Goal: Transaction & Acquisition: Book appointment/travel/reservation

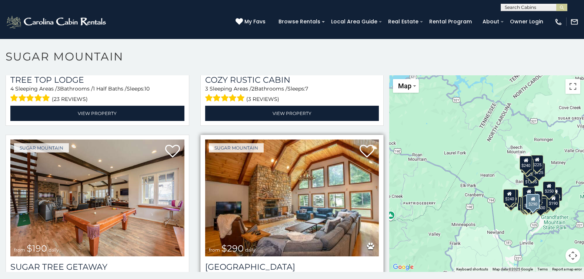
scroll to position [852, 0]
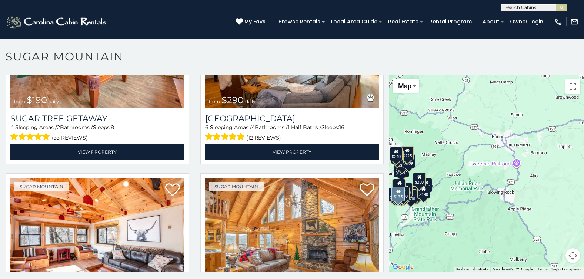
drag, startPoint x: 510, startPoint y: 238, endPoint x: 379, endPoint y: 229, distance: 131.1
click at [379, 75] on main "**********" at bounding box center [292, 75] width 584 height 0
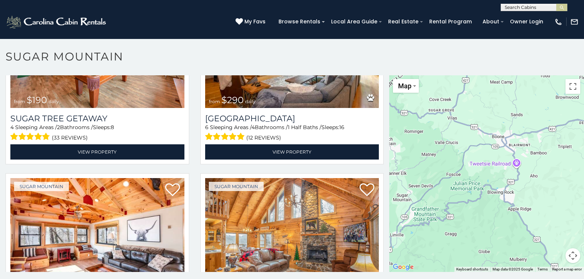
click at [555, 195] on div at bounding box center [486, 173] width 195 height 196
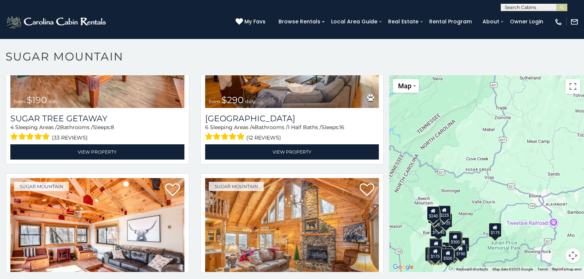
drag, startPoint x: 555, startPoint y: 195, endPoint x: 590, endPoint y: 252, distance: 66.4
click at [584, 252] on html "**********" at bounding box center [292, 141] width 584 height 283
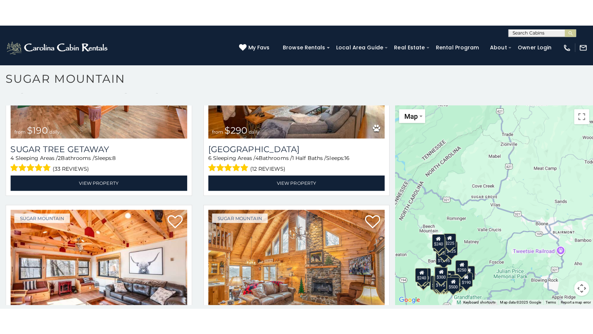
scroll to position [21, 0]
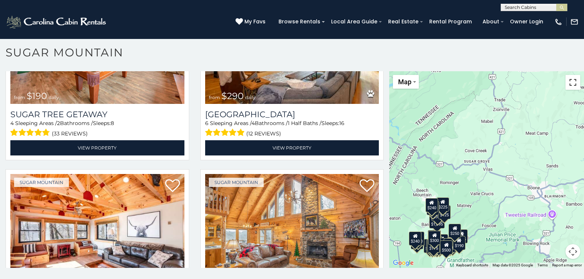
drag, startPoint x: 571, startPoint y: 83, endPoint x: 571, endPoint y: 122, distance: 39.3
click at [571, 83] on button "Toggle fullscreen view" at bounding box center [573, 82] width 15 height 15
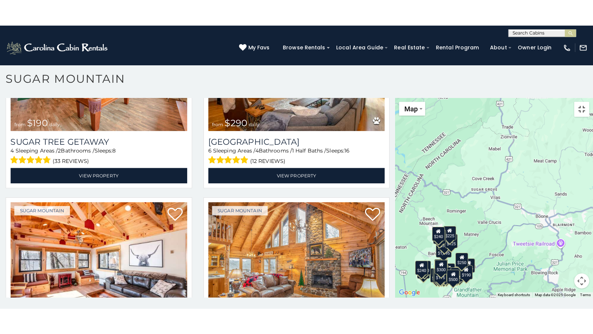
scroll to position [0, 0]
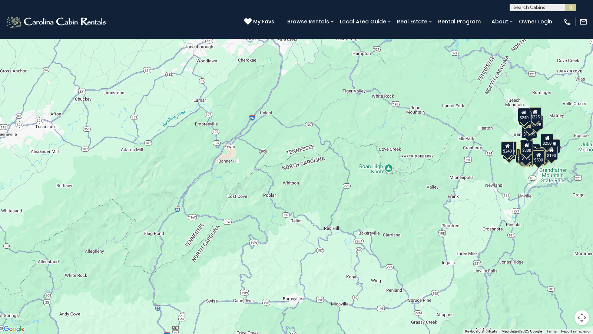
drag, startPoint x: 163, startPoint y: 153, endPoint x: 452, endPoint y: 65, distance: 302.2
click at [452, 65] on div "$375 $350 $350 $200 $375 $195 $265 $175 $190 $290 $155 $175 $345 $1,095 $195 $2…" at bounding box center [296, 167] width 593 height 334
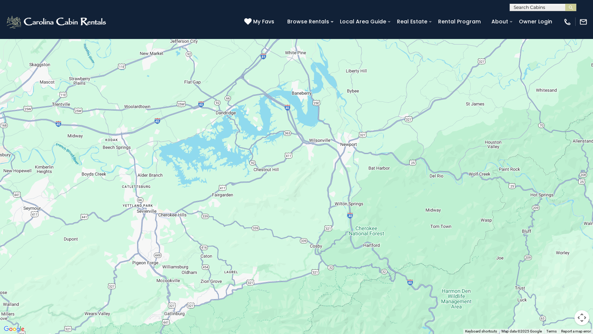
drag, startPoint x: 52, startPoint y: 217, endPoint x: 588, endPoint y: 97, distance: 549.6
click at [584, 97] on div "$375 $350 $350 $200 $375 $195 $265 $175 $190 $290 $155 $175 $345 $1,095 $195 $2…" at bounding box center [296, 167] width 593 height 334
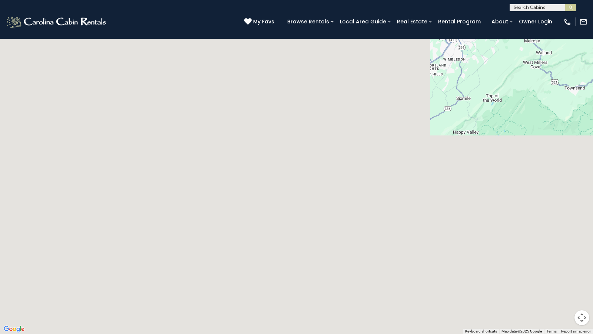
drag, startPoint x: 59, startPoint y: 279, endPoint x: 593, endPoint y: 27, distance: 590.1
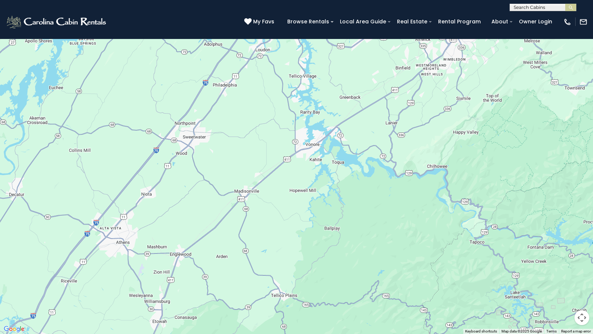
click at [584, 27] on div at bounding box center [296, 167] width 593 height 334
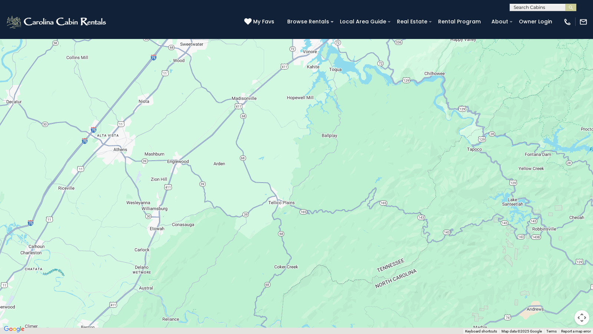
drag, startPoint x: 299, startPoint y: 298, endPoint x: 361, endPoint y: 17, distance: 287.5
click at [351, 31] on div at bounding box center [296, 167] width 593 height 334
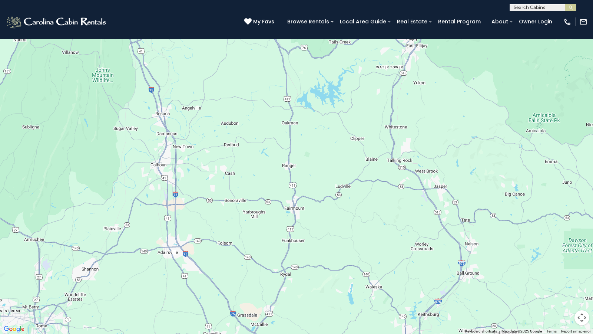
click at [584, 58] on div at bounding box center [296, 167] width 593 height 334
click at [581, 11] on button "Toggle fullscreen view" at bounding box center [581, 11] width 15 height 15
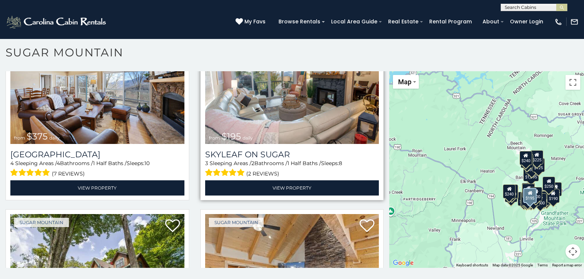
scroll to position [445, 0]
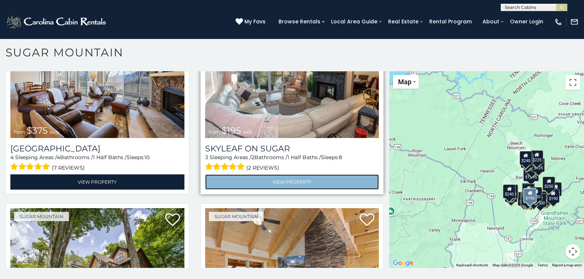
click at [286, 175] on link "View Property" at bounding box center [292, 181] width 174 height 15
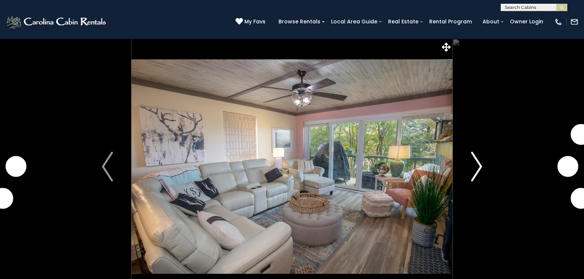
click at [480, 165] on img "Next" at bounding box center [476, 167] width 11 height 30
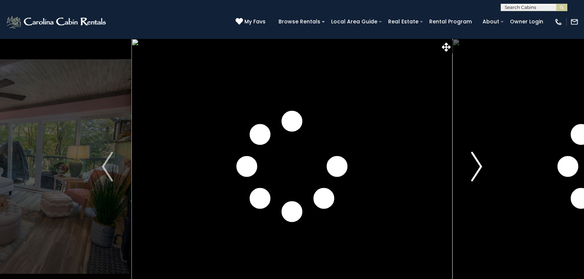
click at [480, 165] on img "Next" at bounding box center [476, 167] width 11 height 30
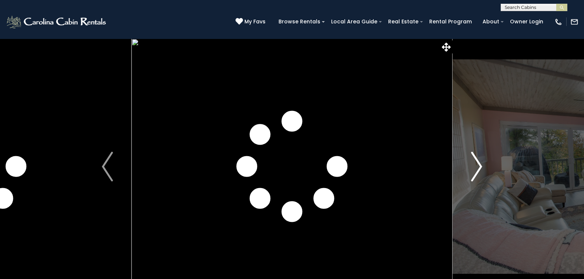
click at [480, 165] on img "Next" at bounding box center [476, 167] width 11 height 30
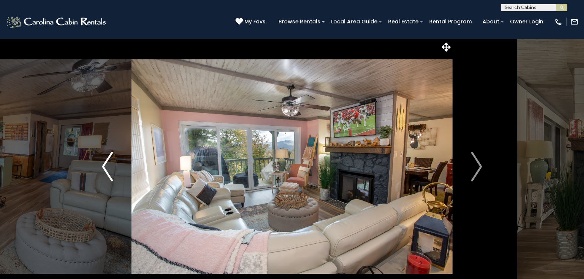
click at [105, 166] on img "Previous" at bounding box center [107, 167] width 11 height 30
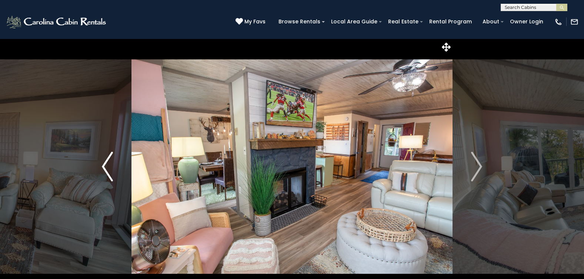
click at [105, 166] on img "Previous" at bounding box center [107, 167] width 11 height 30
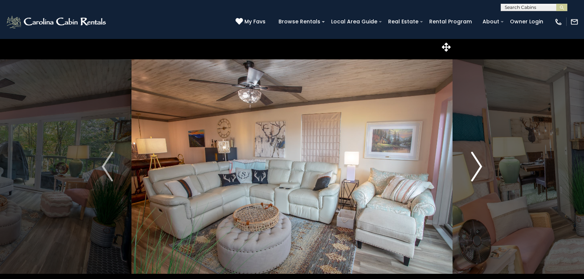
click at [482, 165] on img "Next" at bounding box center [476, 167] width 11 height 30
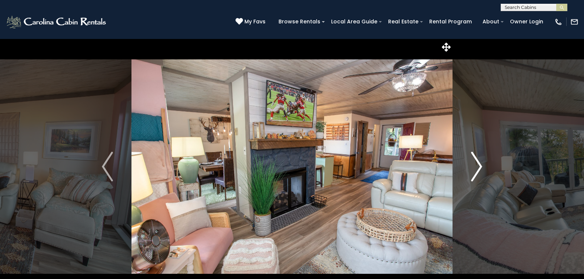
click at [482, 165] on img "Next" at bounding box center [476, 167] width 11 height 30
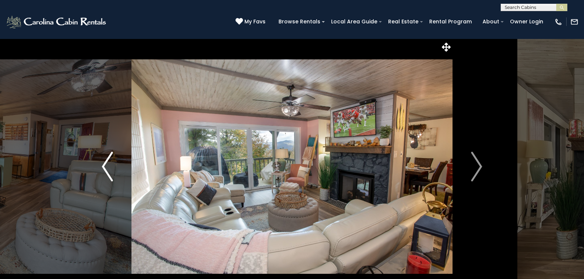
click at [102, 165] on img "Previous" at bounding box center [107, 167] width 11 height 30
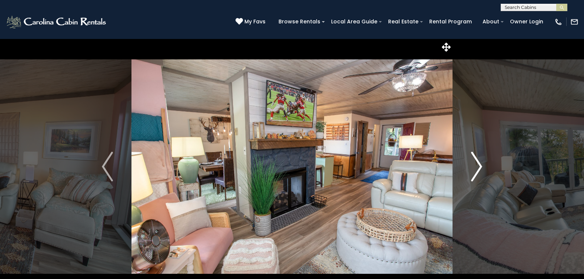
click at [482, 165] on img "Next" at bounding box center [476, 167] width 11 height 30
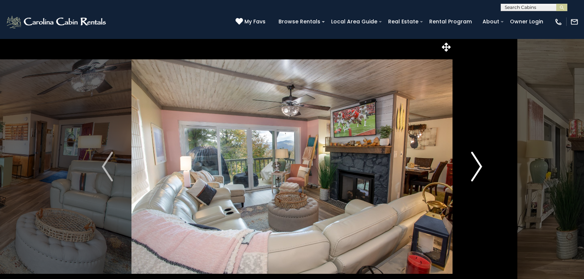
click at [482, 165] on img "Next" at bounding box center [476, 167] width 11 height 30
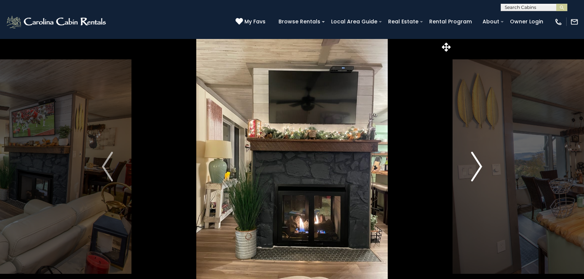
click at [482, 165] on img "Next" at bounding box center [476, 167] width 11 height 30
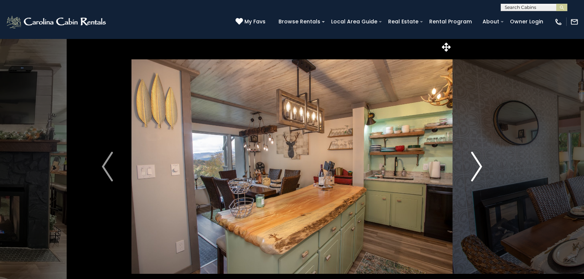
click at [482, 165] on img "Next" at bounding box center [476, 167] width 11 height 30
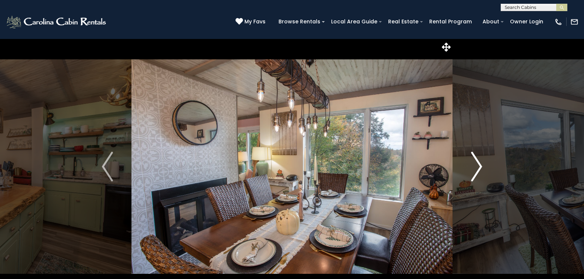
click at [481, 165] on img "Next" at bounding box center [476, 167] width 11 height 30
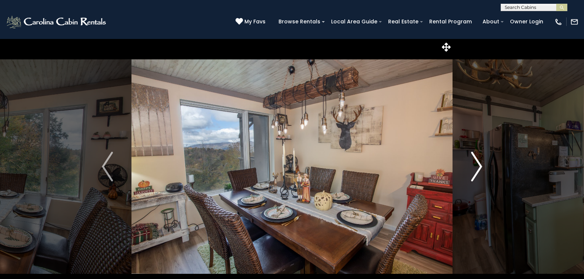
click at [480, 165] on img "Next" at bounding box center [476, 167] width 11 height 30
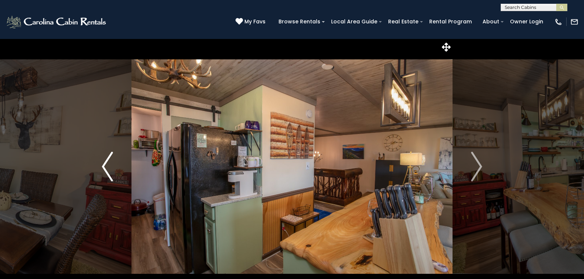
click at [104, 165] on img "Previous" at bounding box center [107, 167] width 11 height 30
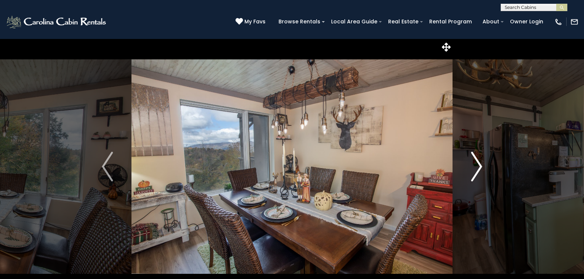
click at [481, 165] on img "Next" at bounding box center [476, 167] width 11 height 30
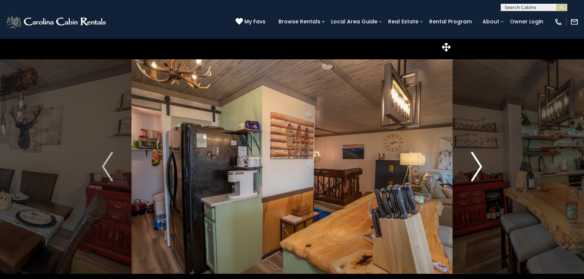
click at [481, 165] on img "Next" at bounding box center [476, 167] width 11 height 30
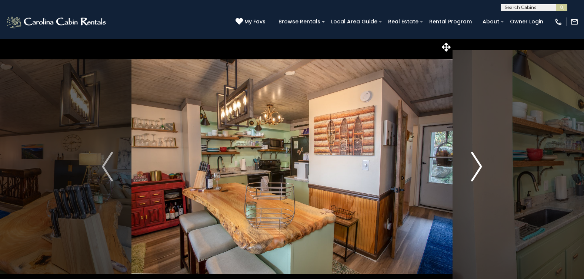
click at [481, 165] on img "Next" at bounding box center [476, 167] width 11 height 30
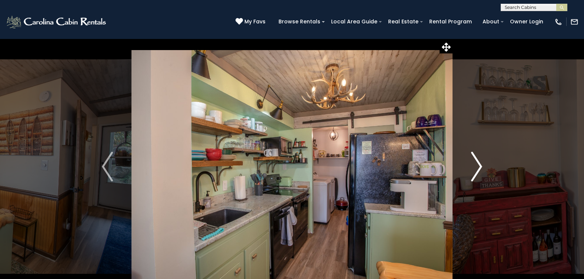
click at [481, 165] on img "Next" at bounding box center [476, 167] width 11 height 30
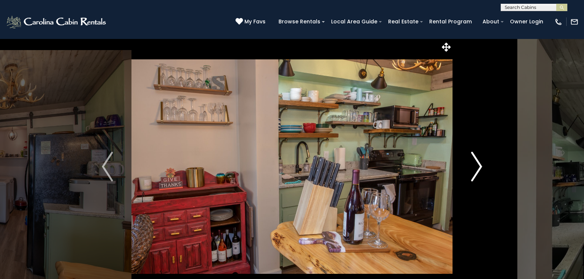
click at [481, 165] on img "Next" at bounding box center [476, 167] width 11 height 30
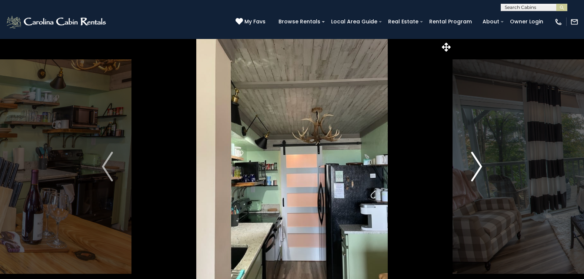
click at [481, 165] on img "Next" at bounding box center [476, 167] width 11 height 30
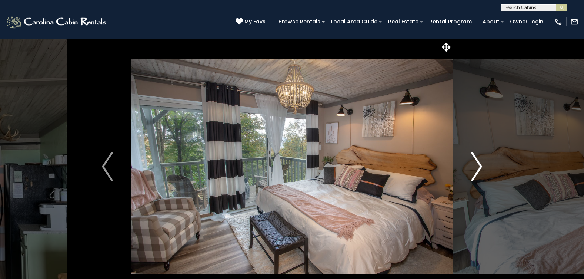
click at [481, 165] on img "Next" at bounding box center [476, 167] width 11 height 30
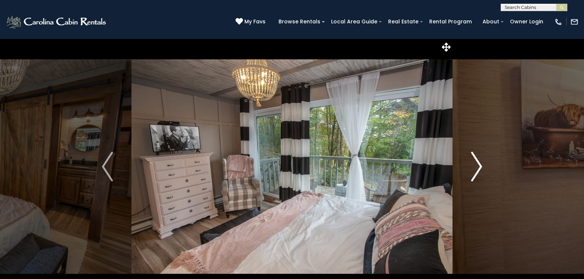
click at [479, 167] on img "Next" at bounding box center [476, 167] width 11 height 30
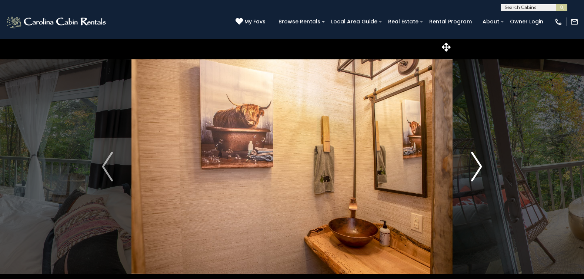
click at [482, 166] on img "Next" at bounding box center [476, 167] width 11 height 30
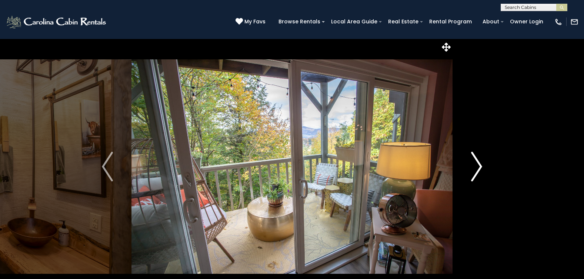
click at [482, 166] on img "Next" at bounding box center [476, 167] width 11 height 30
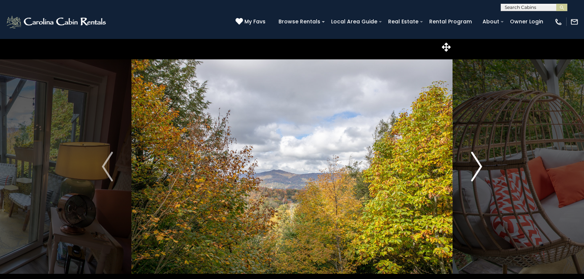
click at [482, 166] on img "Next" at bounding box center [476, 167] width 11 height 30
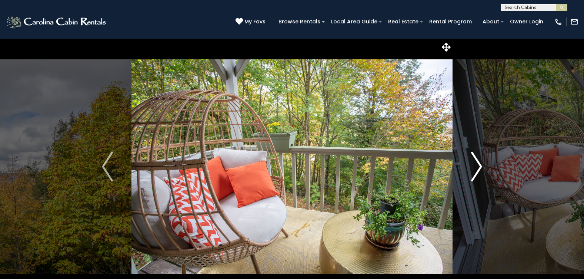
click at [482, 166] on img "Next" at bounding box center [476, 167] width 11 height 30
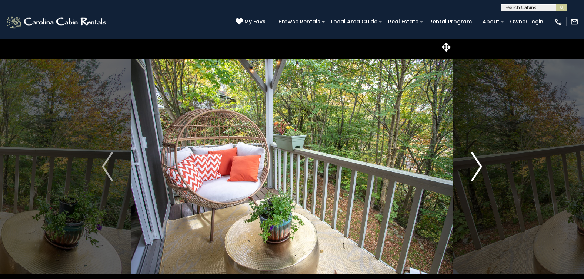
click at [482, 166] on img "Next" at bounding box center [476, 167] width 11 height 30
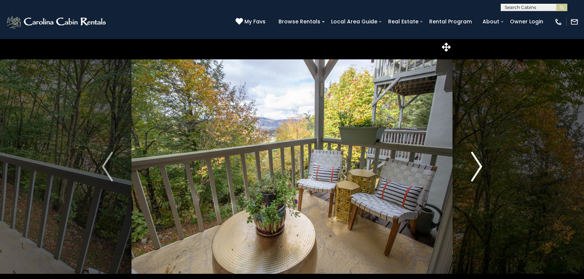
click at [482, 166] on img "Next" at bounding box center [476, 167] width 11 height 30
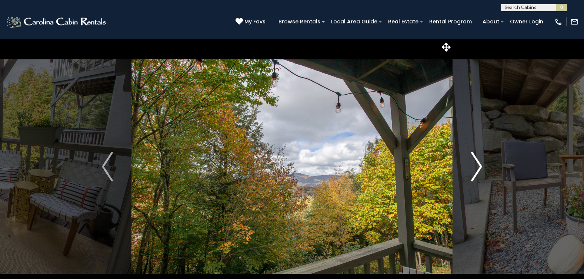
click at [482, 166] on img "Next" at bounding box center [476, 167] width 11 height 30
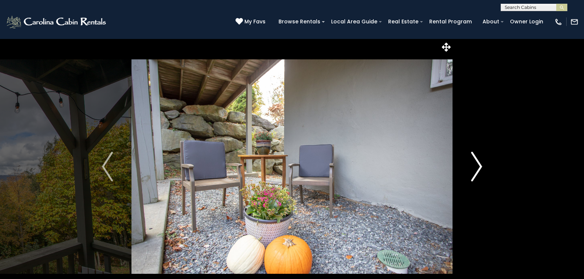
click at [482, 166] on img "Next" at bounding box center [476, 167] width 11 height 30
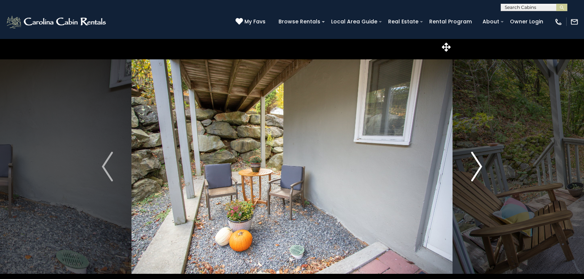
click at [482, 166] on img "Next" at bounding box center [476, 167] width 11 height 30
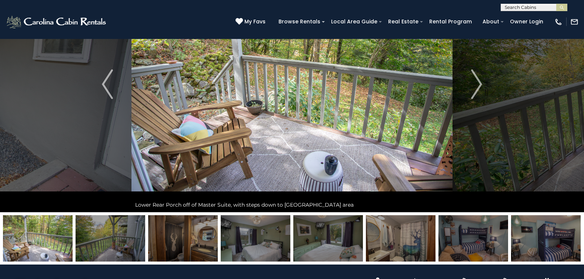
scroll to position [74, 0]
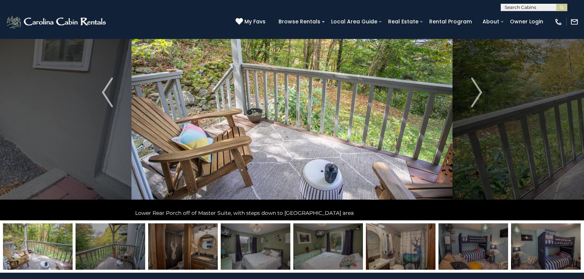
click at [474, 250] on img at bounding box center [474, 246] width 70 height 46
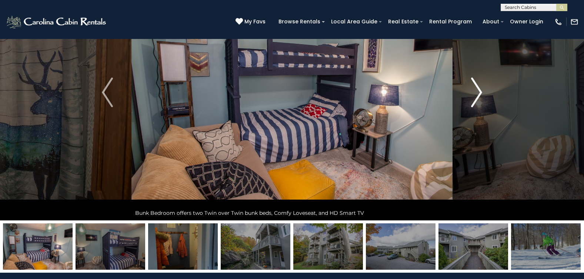
click at [481, 90] on img "Next" at bounding box center [476, 92] width 11 height 30
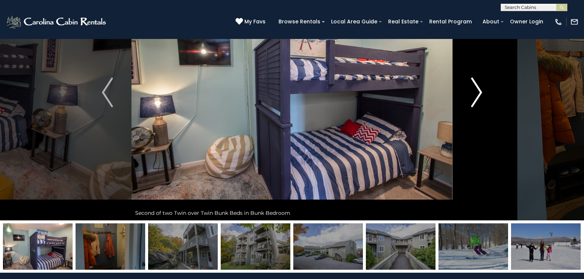
click at [481, 90] on img "Next" at bounding box center [476, 92] width 11 height 30
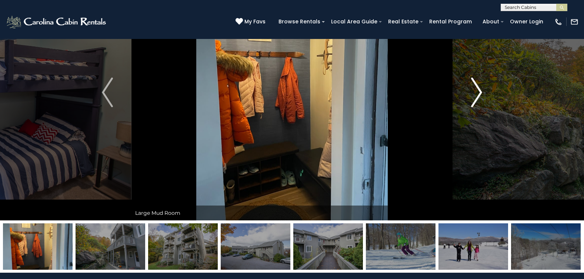
click at [481, 90] on img "Next" at bounding box center [476, 92] width 11 height 30
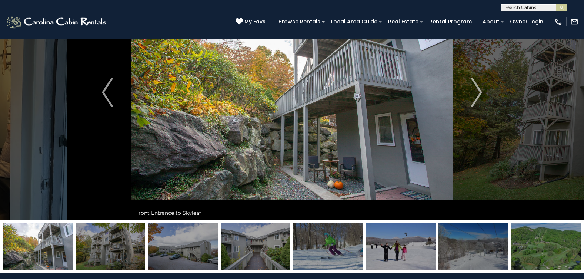
click at [255, 249] on img at bounding box center [256, 246] width 70 height 46
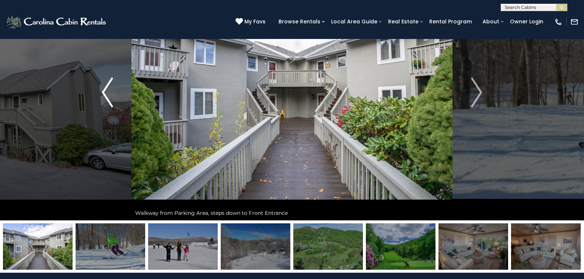
click at [104, 92] on img "Previous" at bounding box center [107, 92] width 11 height 30
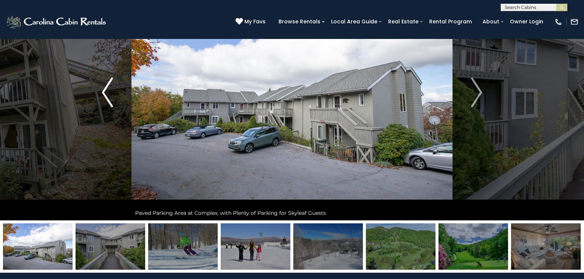
click at [104, 92] on img "Previous" at bounding box center [107, 92] width 11 height 30
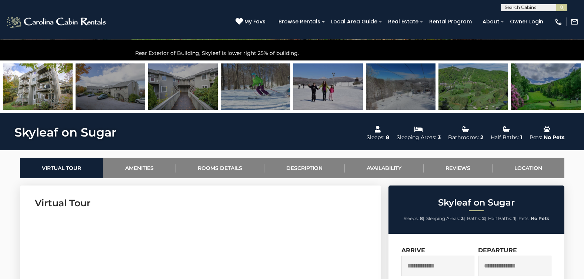
scroll to position [185, 0]
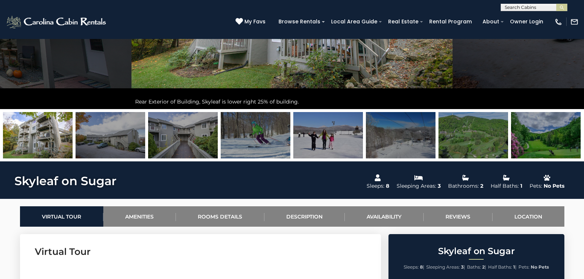
click at [470, 140] on img at bounding box center [474, 135] width 70 height 46
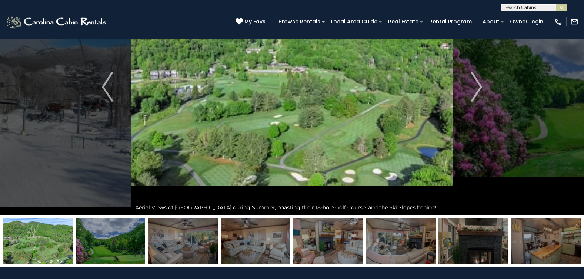
scroll to position [37, 0]
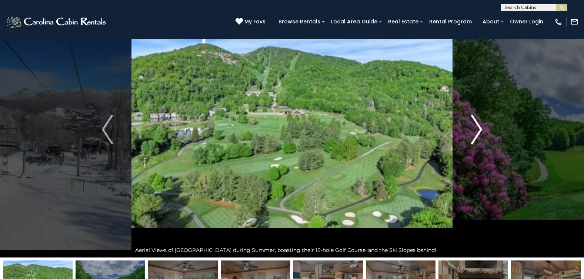
click at [482, 130] on img "Next" at bounding box center [476, 130] width 11 height 30
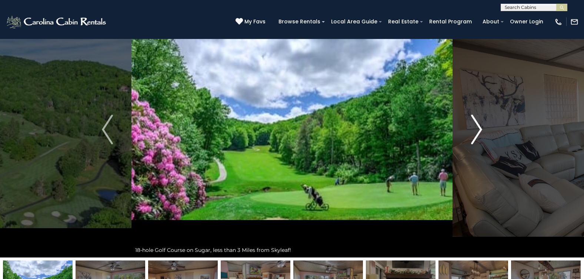
click at [482, 130] on img "Next" at bounding box center [476, 130] width 11 height 30
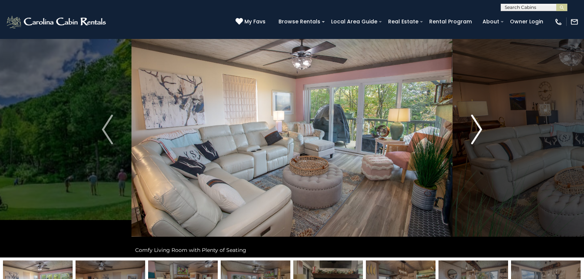
click at [482, 130] on img "Next" at bounding box center [476, 130] width 11 height 30
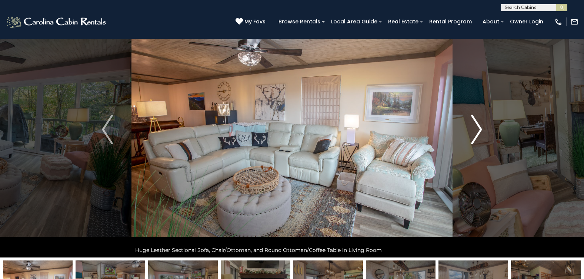
click at [482, 130] on img "Next" at bounding box center [476, 130] width 11 height 30
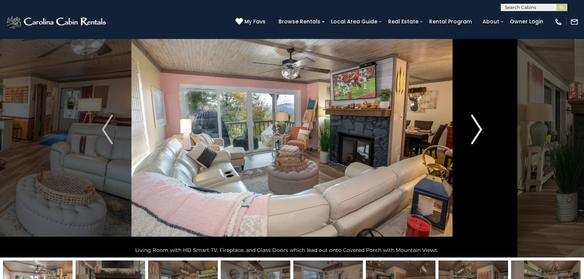
click at [482, 130] on img "Next" at bounding box center [476, 130] width 11 height 30
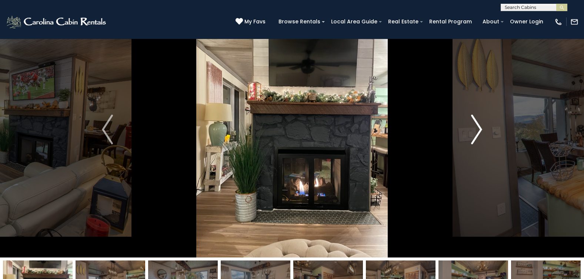
click at [482, 130] on img "Next" at bounding box center [476, 130] width 11 height 30
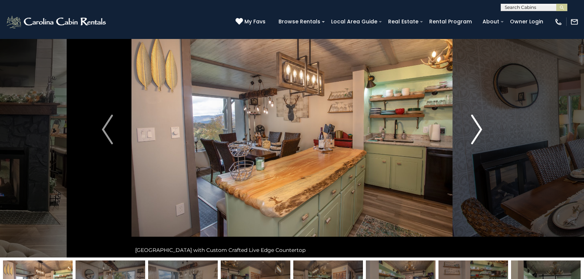
click at [482, 130] on img "Next" at bounding box center [476, 130] width 11 height 30
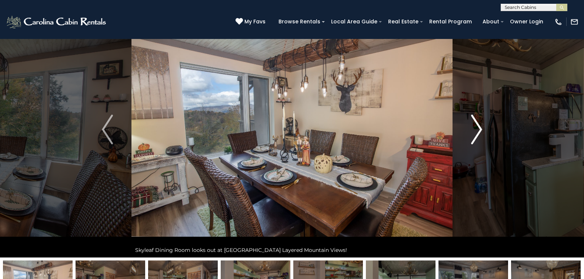
click at [482, 130] on img "Next" at bounding box center [476, 130] width 11 height 30
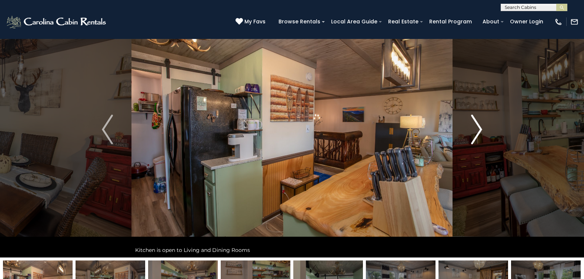
click at [482, 130] on img "Next" at bounding box center [476, 130] width 11 height 30
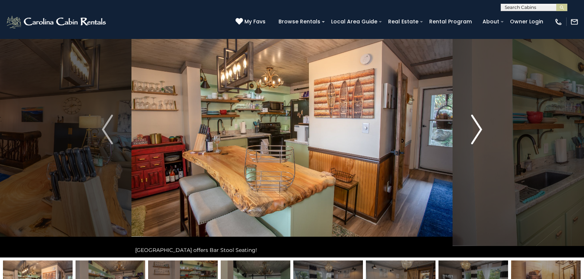
click at [482, 130] on img "Next" at bounding box center [476, 130] width 11 height 30
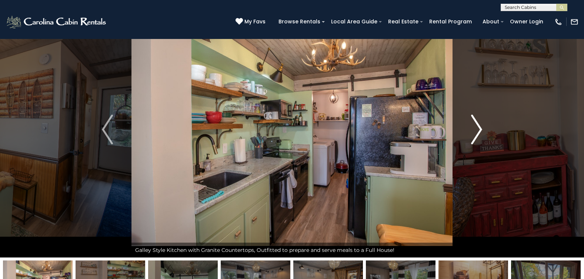
click at [482, 130] on img "Next" at bounding box center [476, 130] width 11 height 30
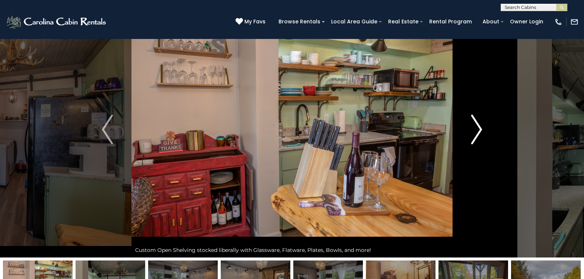
click at [482, 130] on img "Next" at bounding box center [476, 130] width 11 height 30
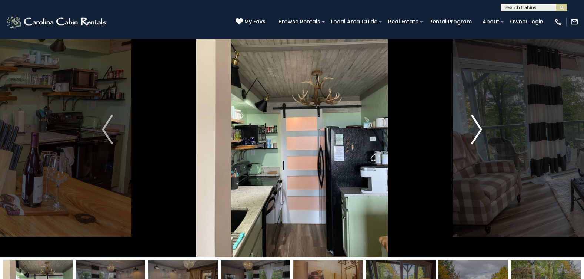
click at [482, 130] on img "Next" at bounding box center [476, 130] width 11 height 30
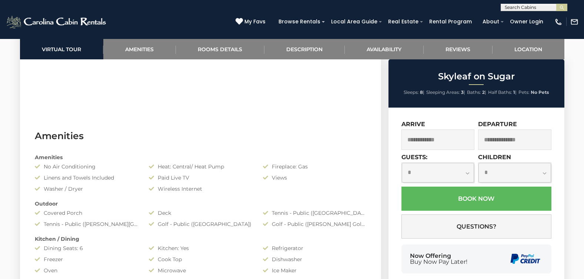
scroll to position [556, 0]
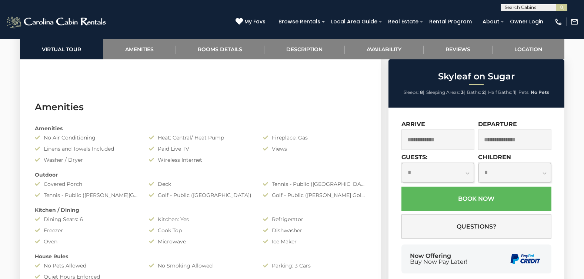
click at [37, 184] on icon at bounding box center [39, 183] width 9 height 5
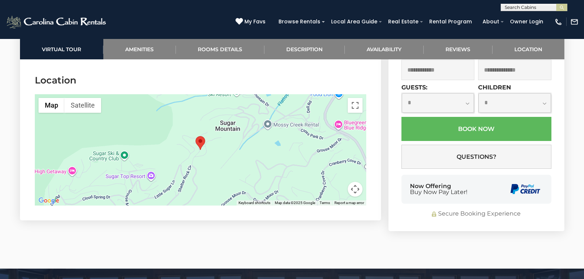
scroll to position [1887, 0]
